Goal: Contribute content: Add original content to the website for others to see

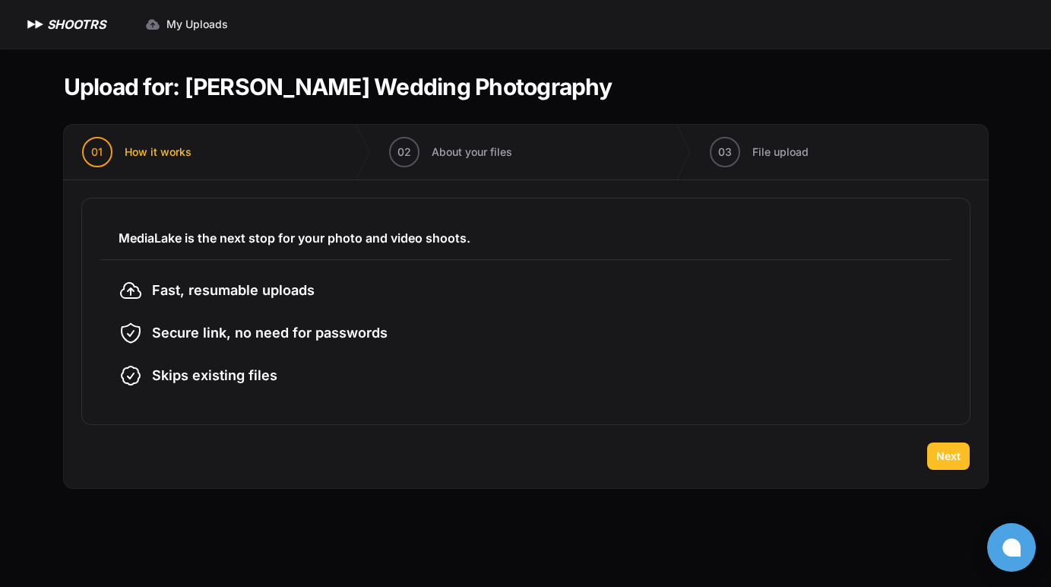
click at [946, 456] on span "Next" at bounding box center [948, 455] width 24 height 15
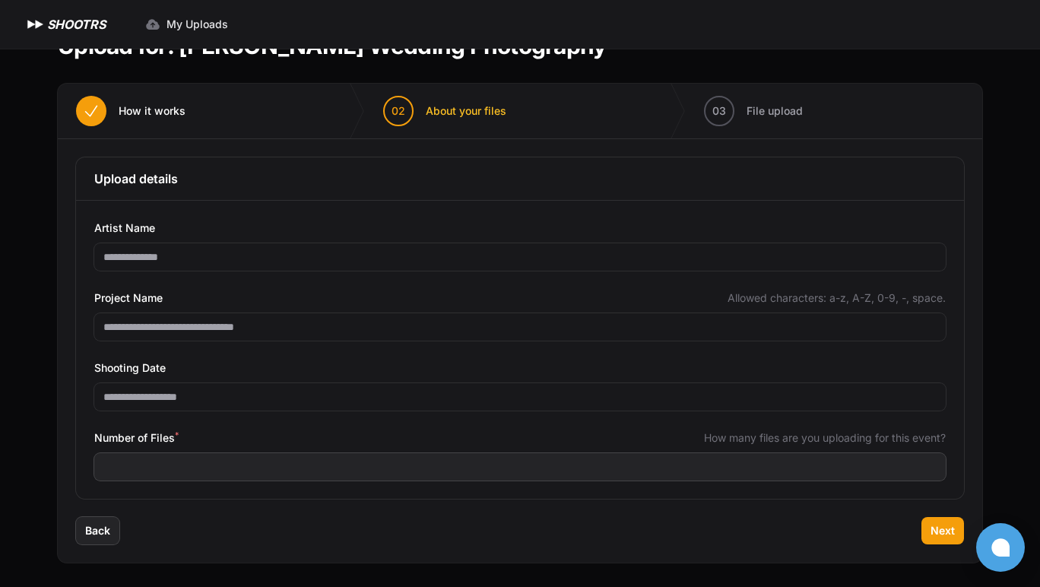
scroll to position [22, 0]
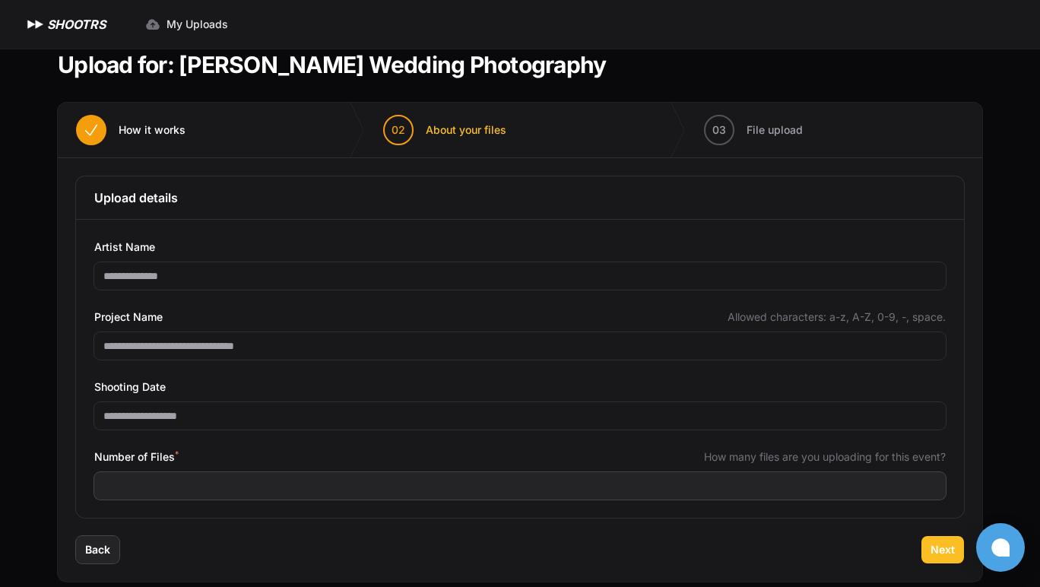
click at [952, 548] on span "Next" at bounding box center [942, 549] width 24 height 15
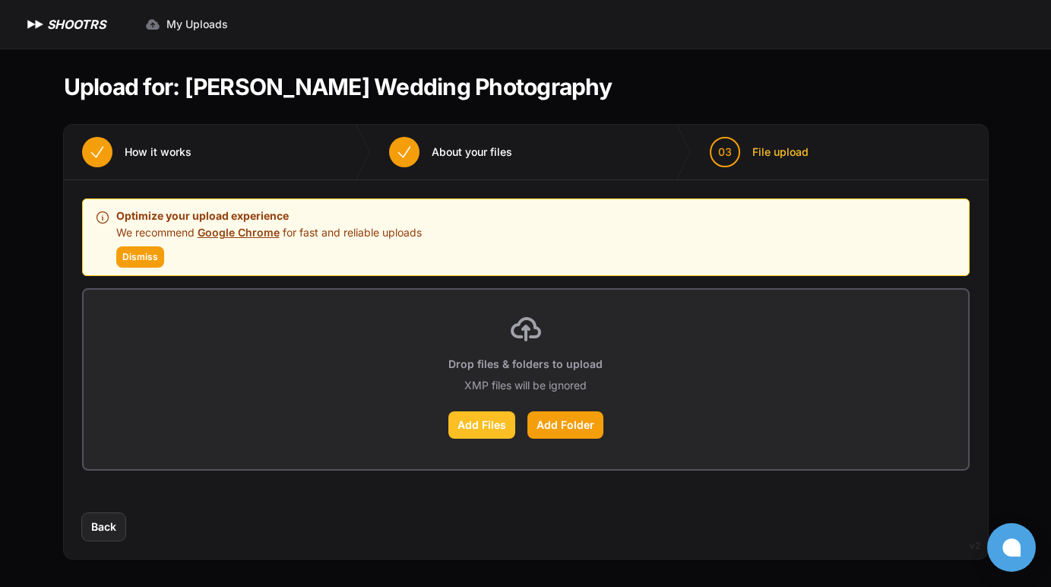
click at [483, 426] on label "Add Files" at bounding box center [481, 424] width 67 height 27
click at [0, 0] on input "Add Files" at bounding box center [0, 0] width 0 height 0
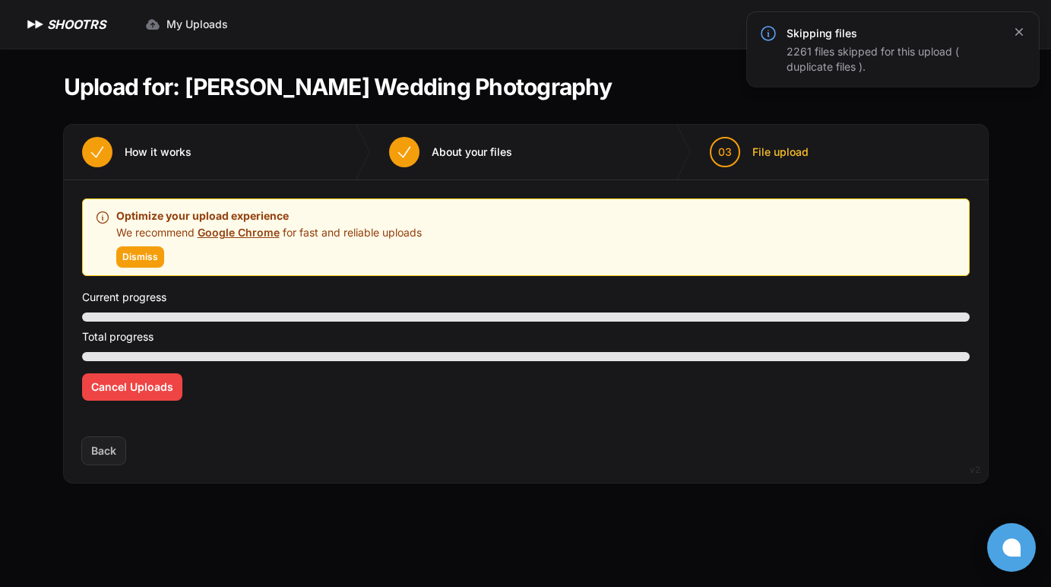
click at [1014, 34] on icon "button" at bounding box center [1018, 31] width 15 height 15
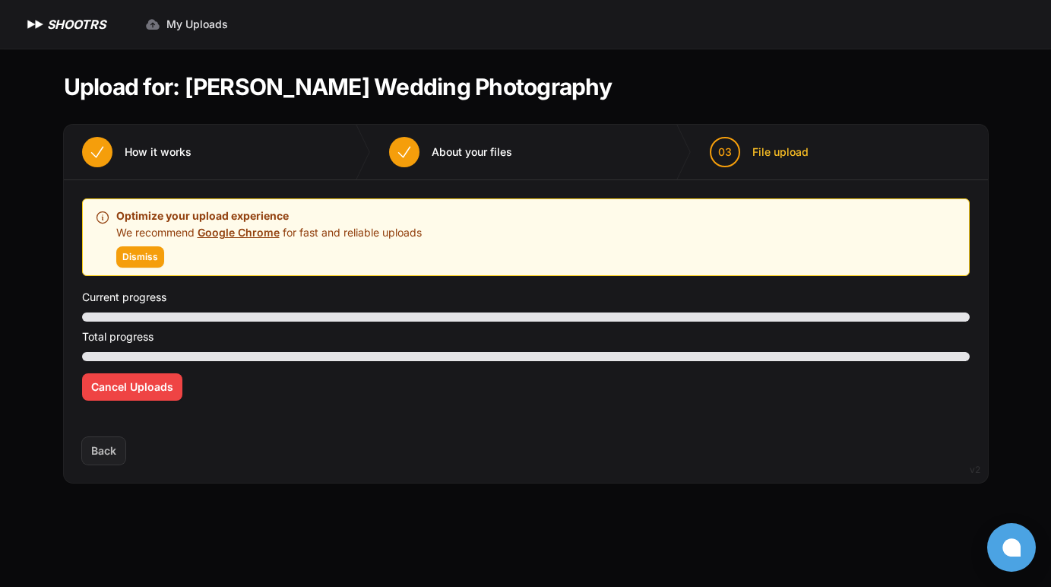
click at [1016, 276] on div "Expand sidebar Collapse sidebar SHOOTRS SHOOTRS My Uploads" at bounding box center [525, 293] width 1051 height 587
click at [125, 259] on span "Dismiss" at bounding box center [140, 257] width 36 height 12
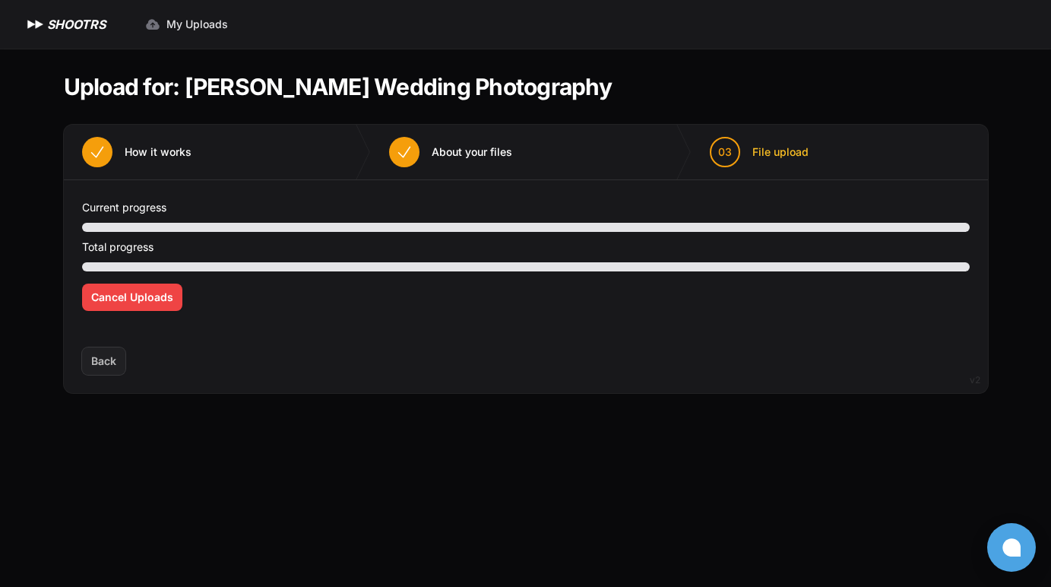
click at [325, 302] on div "Optimize your upload experience We recommend Google Chrome for fast and reliabl…" at bounding box center [526, 263] width 888 height 131
click at [297, 324] on div "Optimize your upload experience We recommend Google Chrome for fast and reliabl…" at bounding box center [526, 263] width 888 height 131
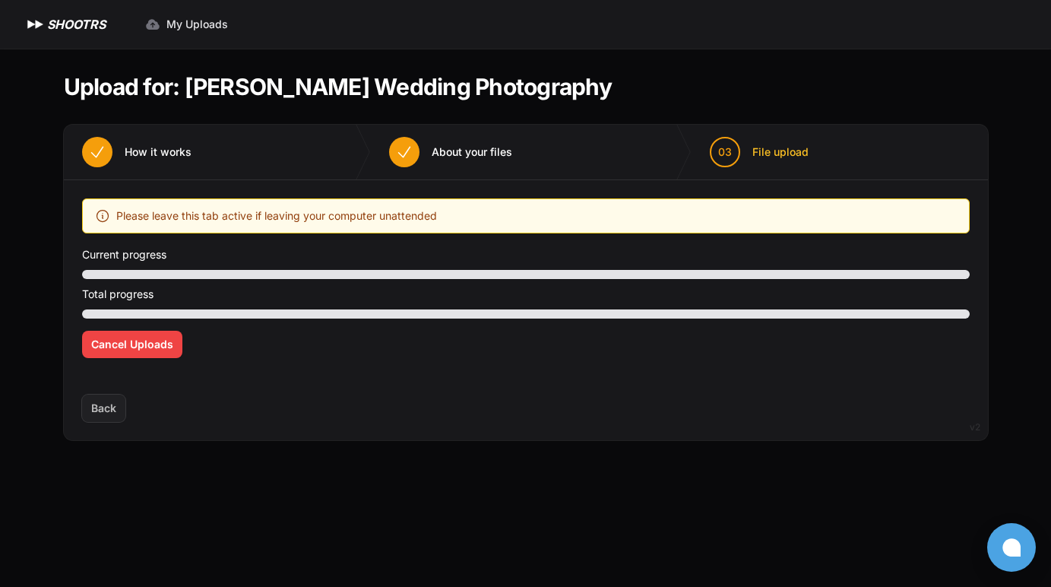
click at [702, 88] on header "Upload for: [PERSON_NAME] Wedding Photography" at bounding box center [526, 86] width 924 height 27
